Goal: Information Seeking & Learning: Learn about a topic

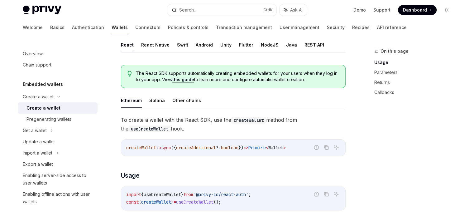
scroll to position [125, 0]
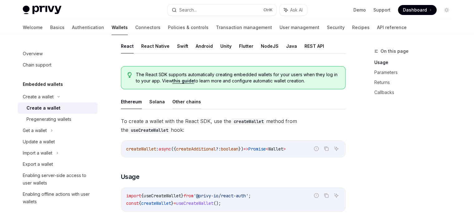
click at [172, 102] on button "Other chains" at bounding box center [186, 101] width 29 height 15
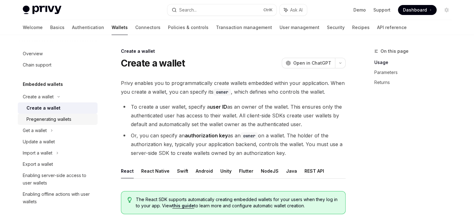
click at [51, 121] on div "Pregenerating wallets" at bounding box center [48, 118] width 45 height 7
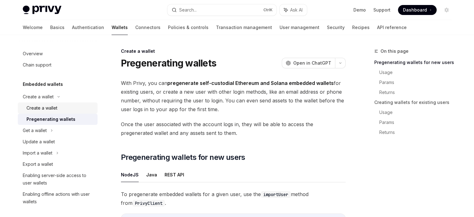
click at [45, 111] on div "Create a wallet" at bounding box center [41, 107] width 31 height 7
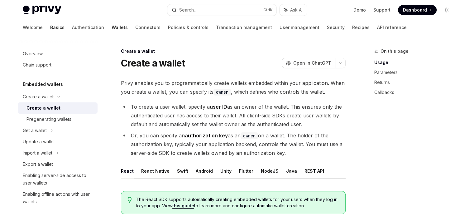
click at [50, 25] on link "Basics" at bounding box center [57, 27] width 14 height 15
type textarea "*"
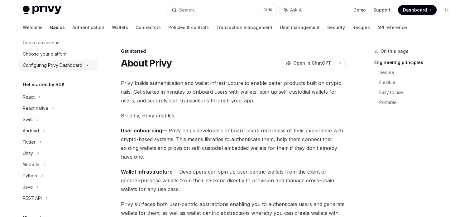
scroll to position [31, 0]
